Goal: Navigation & Orientation: Find specific page/section

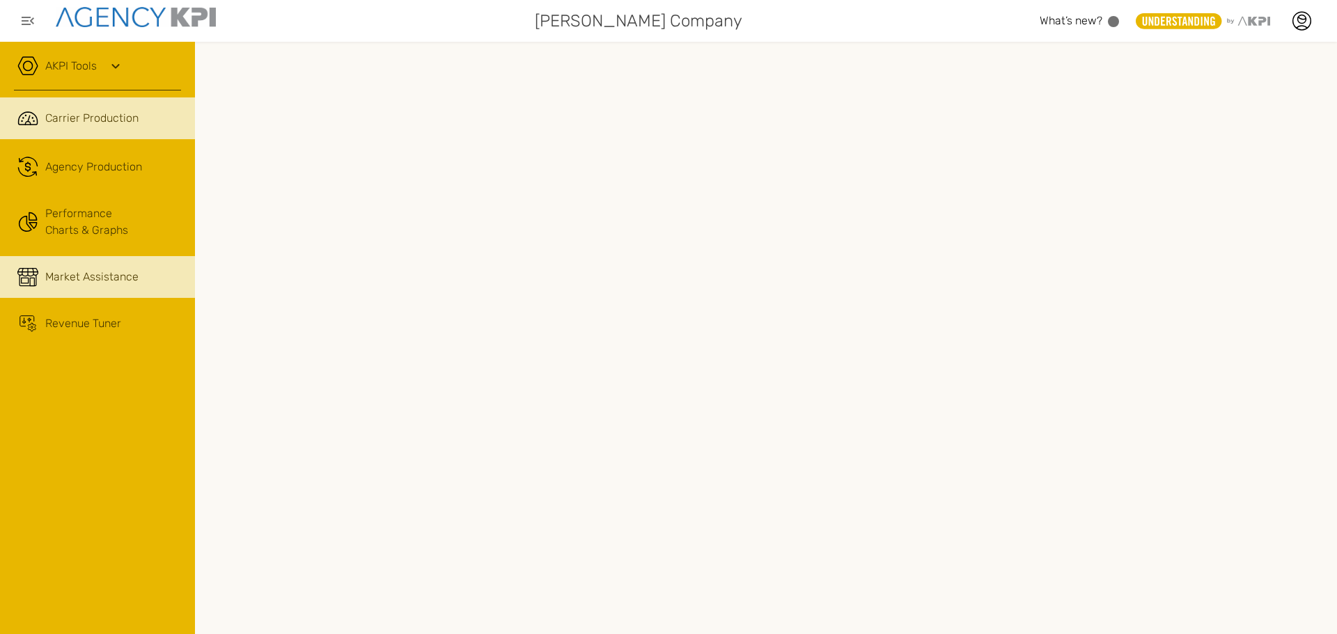
click at [77, 274] on span "Market Assistance" at bounding box center [91, 277] width 93 height 17
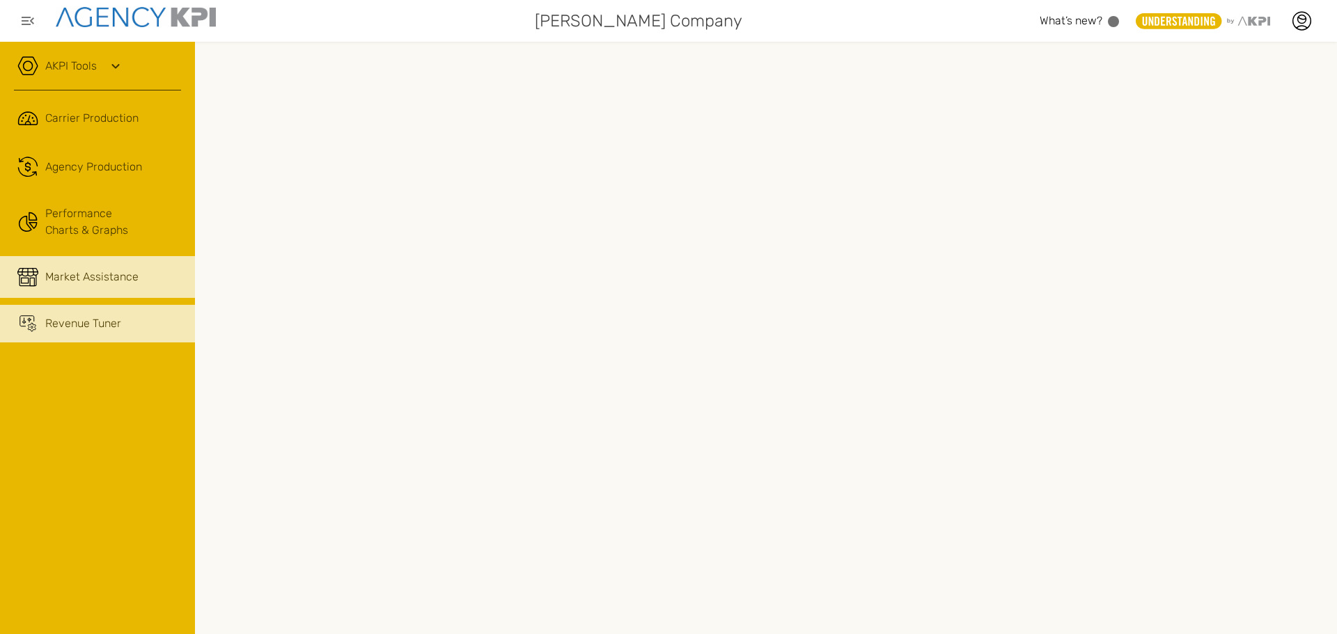
click at [86, 324] on span "Revenue Tuner" at bounding box center [83, 323] width 76 height 17
click at [109, 269] on span "Market Assistance" at bounding box center [91, 277] width 93 height 17
